Goal: Task Accomplishment & Management: Use online tool/utility

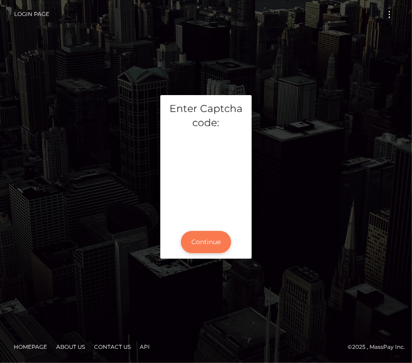
click at [200, 244] on button "Continue" at bounding box center [206, 242] width 50 height 22
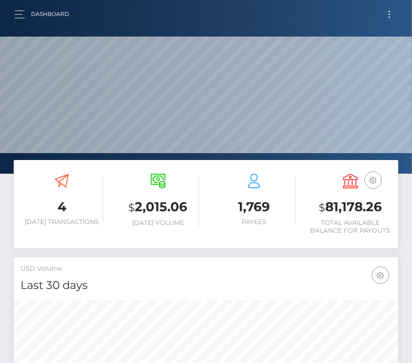
scroll to position [162, 185]
click at [389, 16] on button "Toggle navigation" at bounding box center [389, 14] width 17 height 12
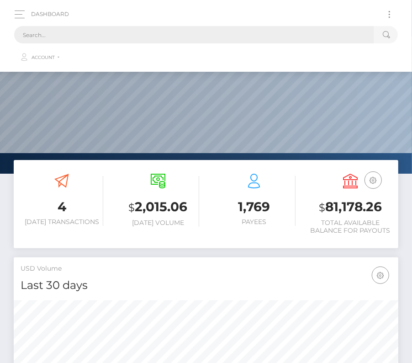
click at [220, 36] on input "text" at bounding box center [194, 34] width 360 height 17
paste input "746716"
type input "746716"
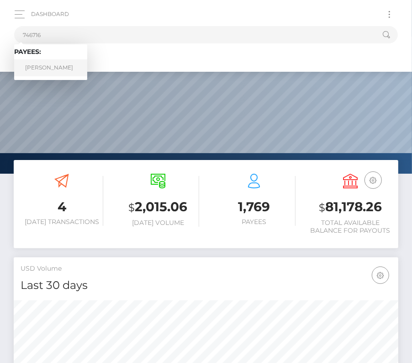
click at [44, 69] on link "Zaelis Bickerton" at bounding box center [50, 67] width 73 height 17
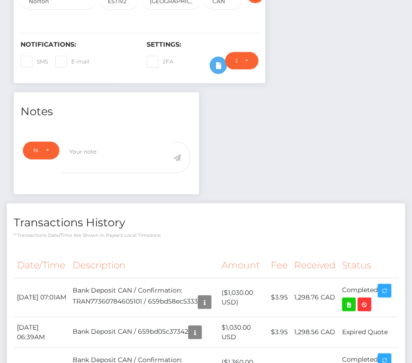
scroll to position [322, 0]
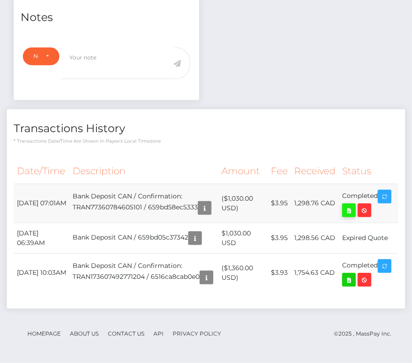
click at [349, 205] on icon at bounding box center [348, 210] width 11 height 11
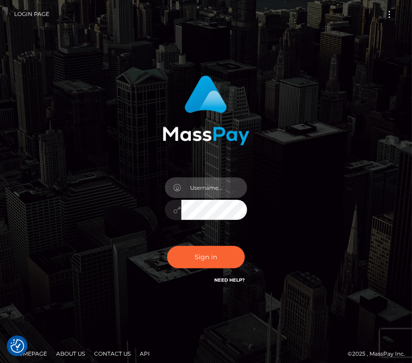
click at [208, 186] on input "text" at bounding box center [214, 187] width 66 height 21
type input "kateo"
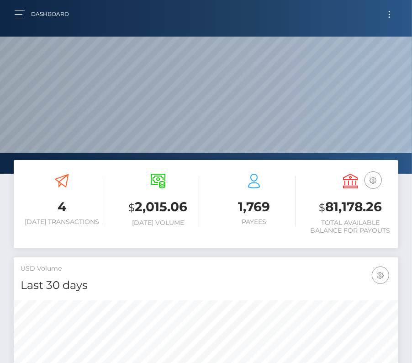
scroll to position [162, 185]
click at [391, 13] on button "Toggle navigation" at bounding box center [389, 14] width 17 height 12
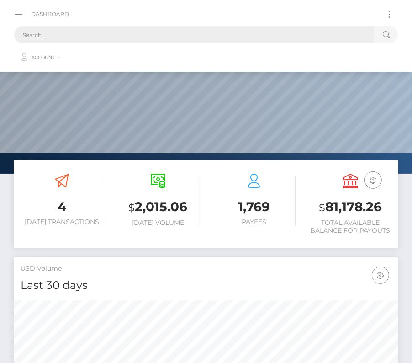
click at [247, 36] on input "text" at bounding box center [194, 34] width 360 height 17
paste input "746716"
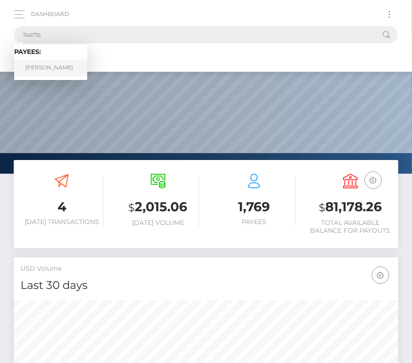
type input "746716"
click at [50, 71] on link "Zaelis Bickerton" at bounding box center [50, 67] width 73 height 17
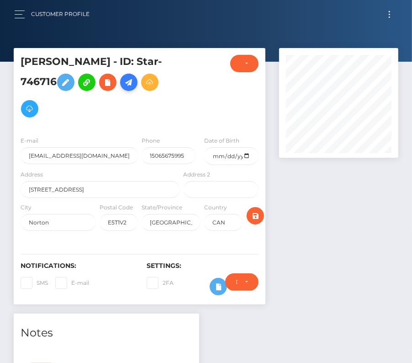
click at [133, 87] on icon at bounding box center [128, 82] width 11 height 11
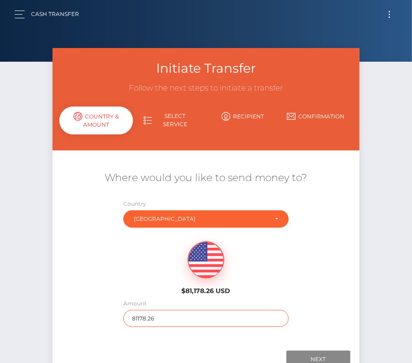
click at [155, 317] on input "81178.26" at bounding box center [205, 318] width 165 height 17
type input "841.51"
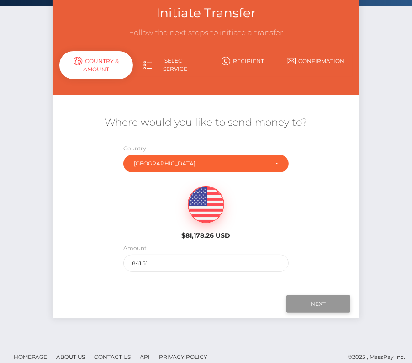
click at [314, 304] on input "Next" at bounding box center [318, 303] width 64 height 17
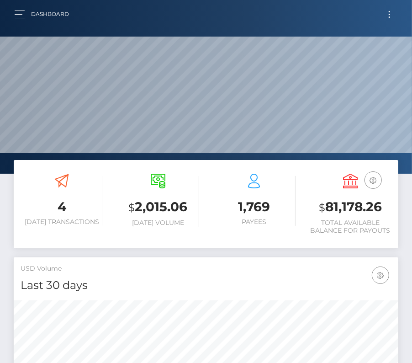
click at [389, 16] on span "Toggle navigation" at bounding box center [389, 16] width 1 height 1
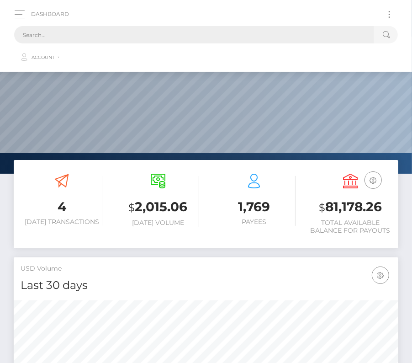
click at [278, 31] on input "text" at bounding box center [194, 34] width 360 height 17
paste input "746716"
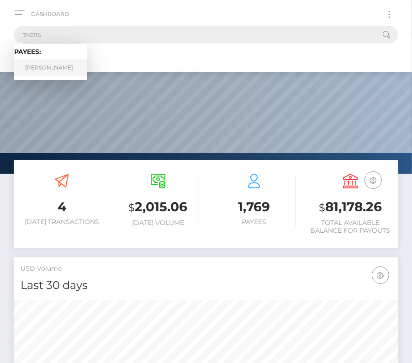
type input "746716"
click at [55, 68] on link "[PERSON_NAME]" at bounding box center [50, 67] width 73 height 17
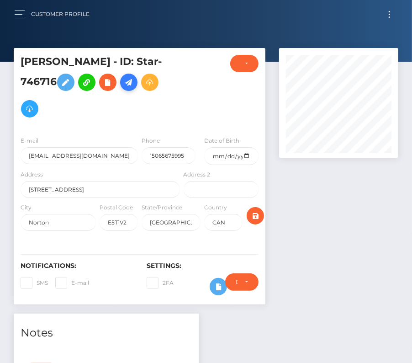
click at [134, 80] on icon at bounding box center [128, 82] width 11 height 11
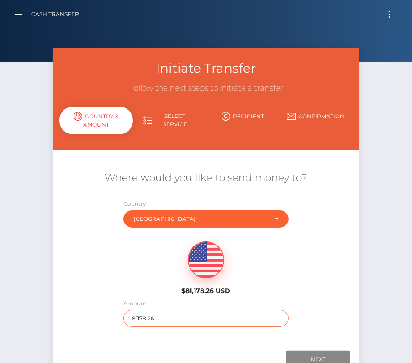
click at [168, 320] on input "81178.26" at bounding box center [205, 318] width 165 height 17
type input "841.51"
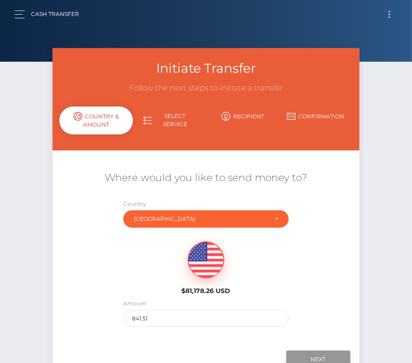
click at [321, 354] on input "Next" at bounding box center [318, 358] width 64 height 17
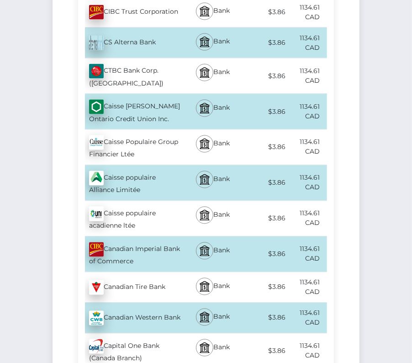
scroll to position [929, 0]
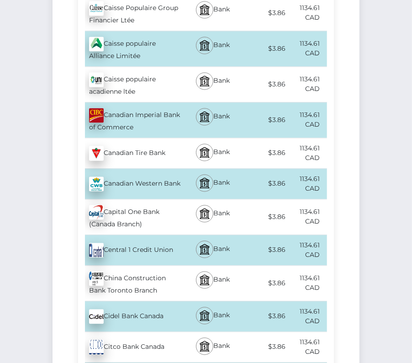
click at [122, 237] on div "Central 1 Credit Union - CAD" at bounding box center [130, 250] width 104 height 26
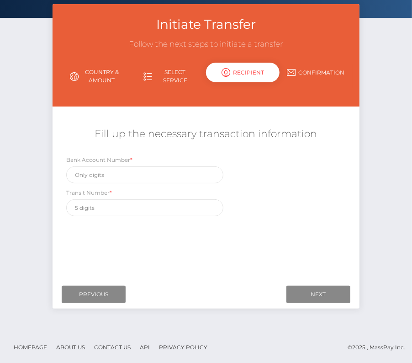
scroll to position [0, 0]
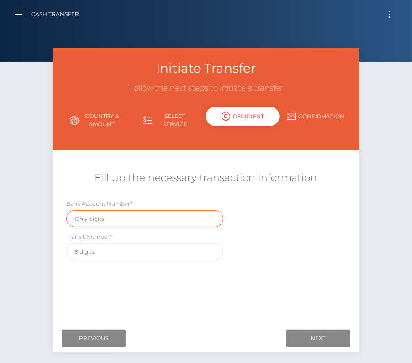
click at [141, 217] on input "text" at bounding box center [144, 218] width 157 height 17
paste input "62167106"
type input "62167106"
click at [132, 300] on div "Where would you like to send money to? Country Abkhazia Afghanistan Albania Alg…" at bounding box center [205, 238] width 293 height 162
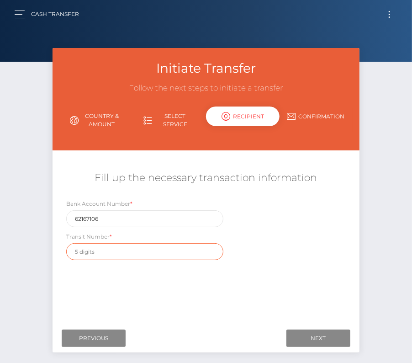
click at [96, 250] on input "text" at bounding box center [144, 251] width 157 height 17
paste input "37664"
type input "37664"
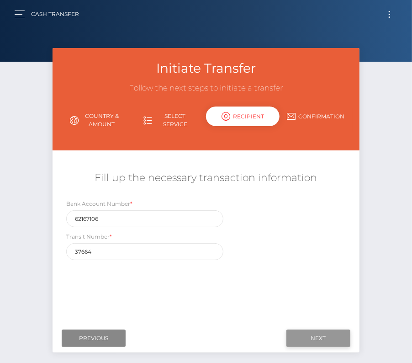
click at [326, 334] on input "Next" at bounding box center [318, 337] width 64 height 17
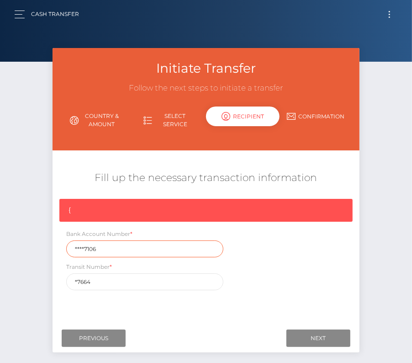
drag, startPoint x: 102, startPoint y: 247, endPoint x: 25, endPoint y: 247, distance: 76.7
click at [25, 247] on div "Initiate Transfer Follow the next steps to initiate a transfer Country & Amount…" at bounding box center [206, 211] width 412 height 327
paste input "6216"
type input "62167106"
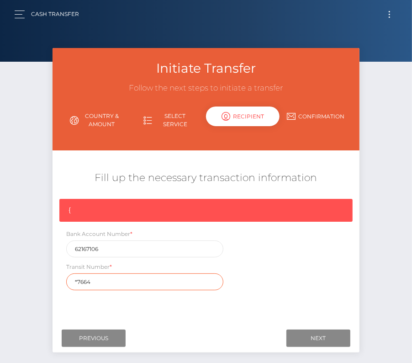
click at [112, 282] on input "*7664" at bounding box center [144, 281] width 157 height 17
type input "*"
paste input "37664"
type input "37664"
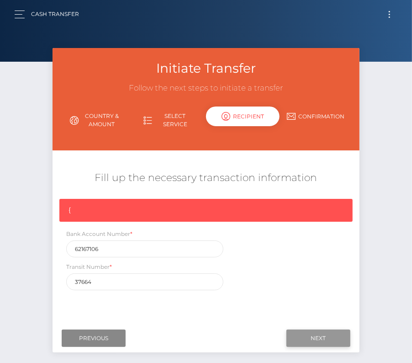
click at [330, 336] on input "Next" at bounding box center [318, 337] width 64 height 17
click at [20, 11] on button "button" at bounding box center [22, 14] width 17 height 12
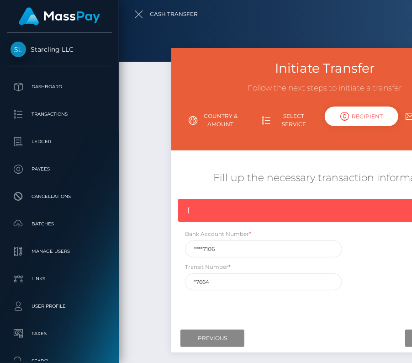
click at [140, 11] on div at bounding box center [325, 181] width 412 height 363
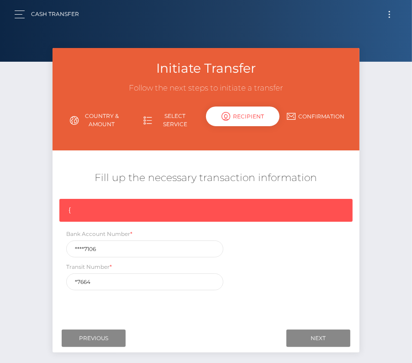
click at [390, 11] on button "Toggle navigation" at bounding box center [389, 14] width 17 height 12
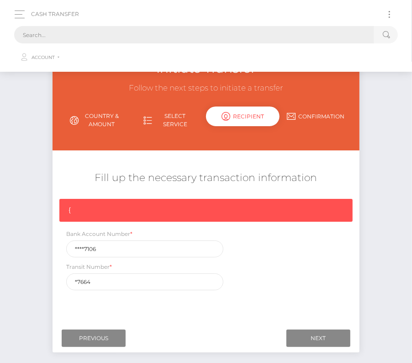
click at [216, 41] on input "text" at bounding box center [194, 34] width 360 height 17
paste input "746716"
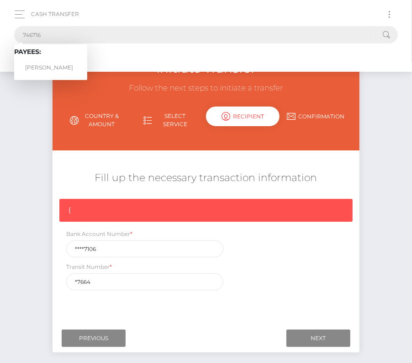
type input "746716"
click at [42, 63] on link "Zaelis Bickerton" at bounding box center [50, 67] width 73 height 17
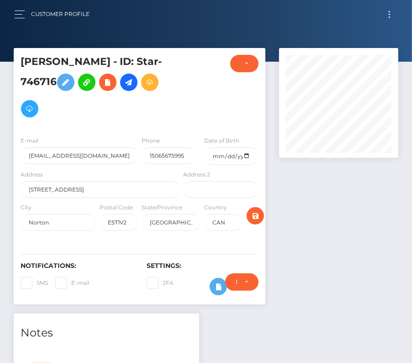
scroll to position [322, 0]
